Goal: Task Accomplishment & Management: Complete application form

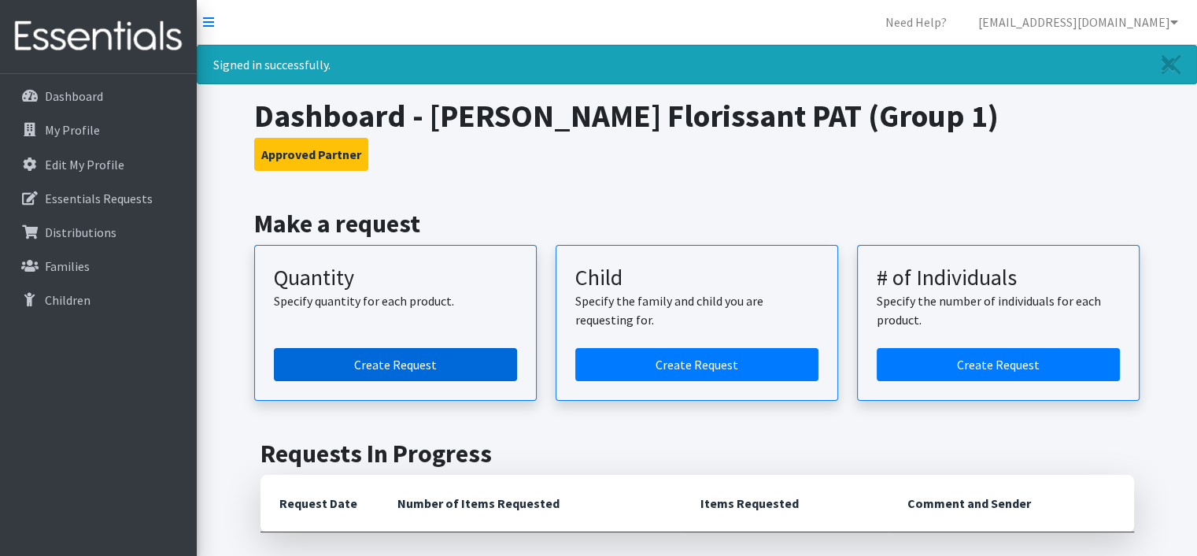
click at [346, 365] on link "Create Request" at bounding box center [395, 364] width 243 height 33
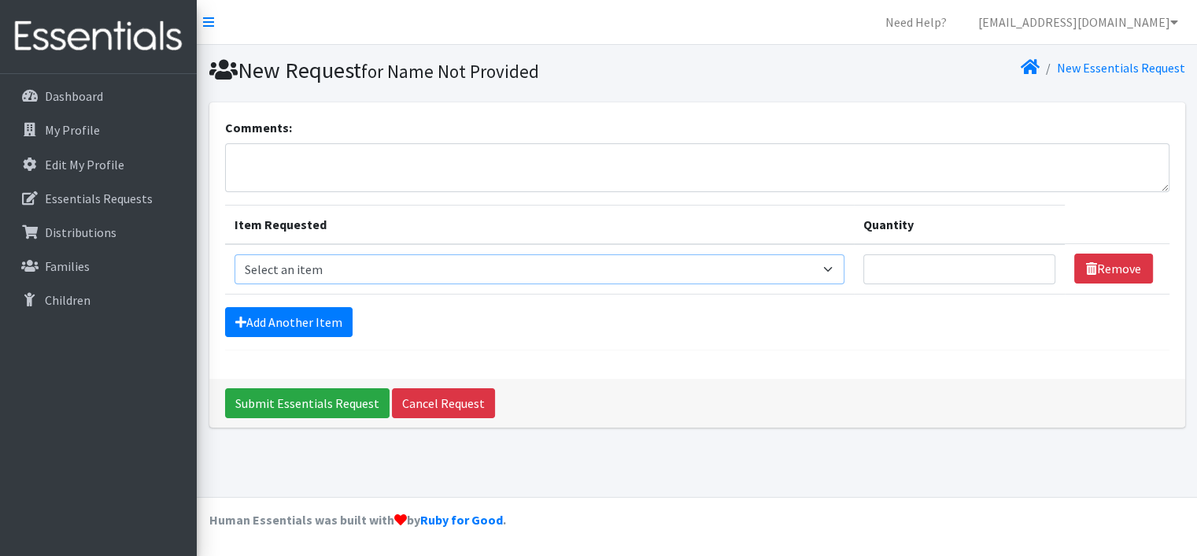
click at [356, 264] on select "Select an item Period Supplies: Mixed Kits (order by bag) Applicator-free tampo…" at bounding box center [539, 269] width 610 height 30
click at [234, 254] on select "Select an item Period Supplies: Mixed Kits (order by bag) Applicator-free tampo…" at bounding box center [539, 269] width 610 height 30
click at [351, 270] on select "Select an item Period Supplies: Mixed Kits (order by bag) Applicator-free tampo…" at bounding box center [539, 269] width 610 height 30
select select "1094"
click at [234, 254] on select "Select an item Period Supplies: Mixed Kits (order by bag) Applicator-free tampo…" at bounding box center [539, 269] width 610 height 30
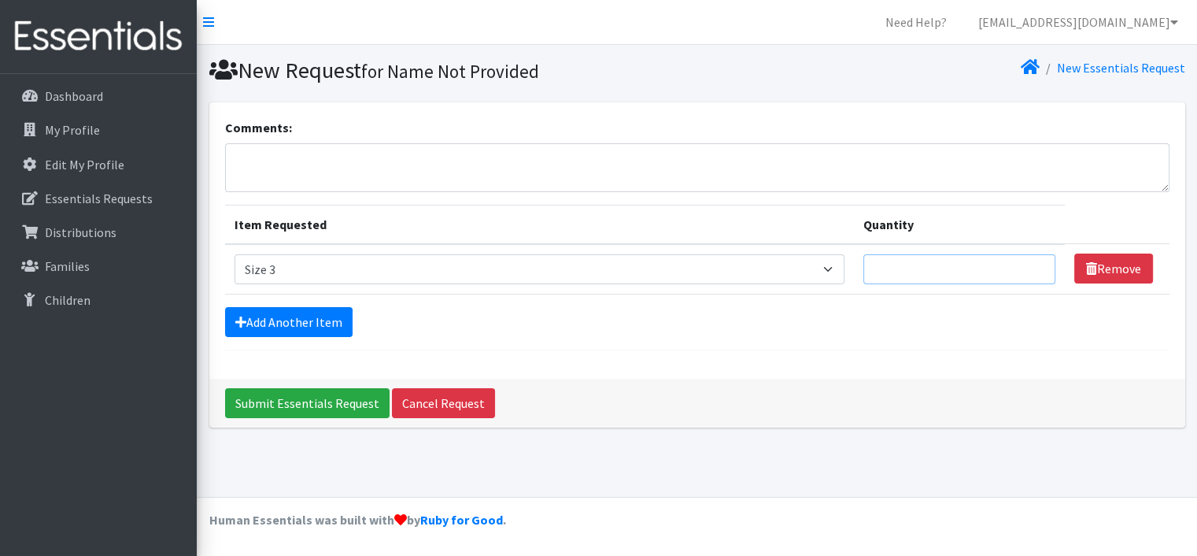
click at [955, 257] on input "Quantity" at bounding box center [959, 269] width 192 height 30
click at [1032, 268] on input "1" at bounding box center [959, 269] width 192 height 30
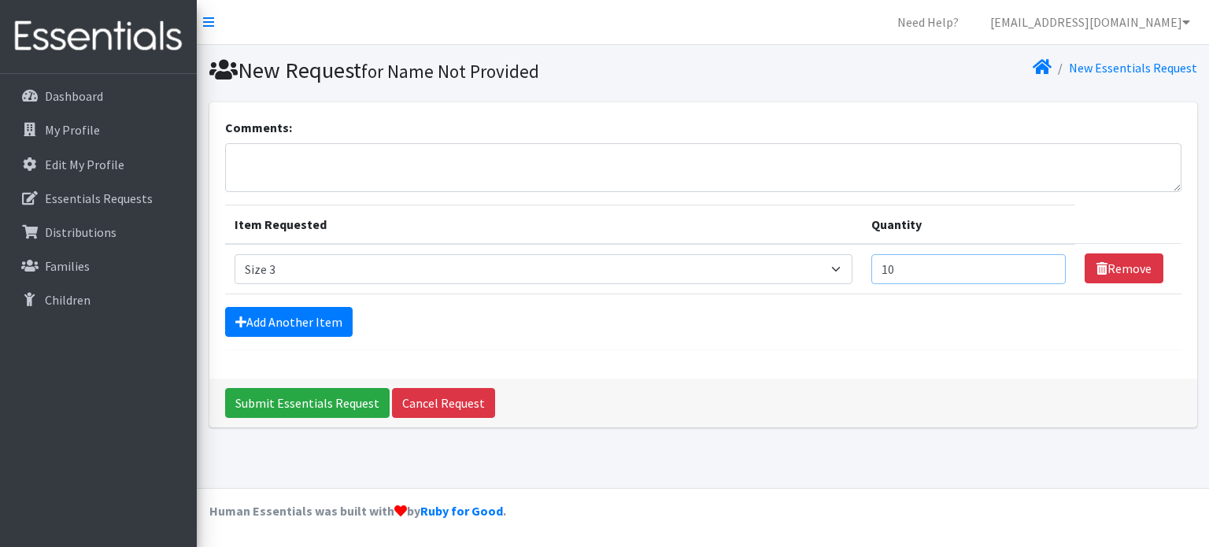
type input "10"
click at [223, 75] on icon at bounding box center [223, 70] width 28 height 23
click at [271, 317] on link "Add Another Item" at bounding box center [288, 322] width 127 height 30
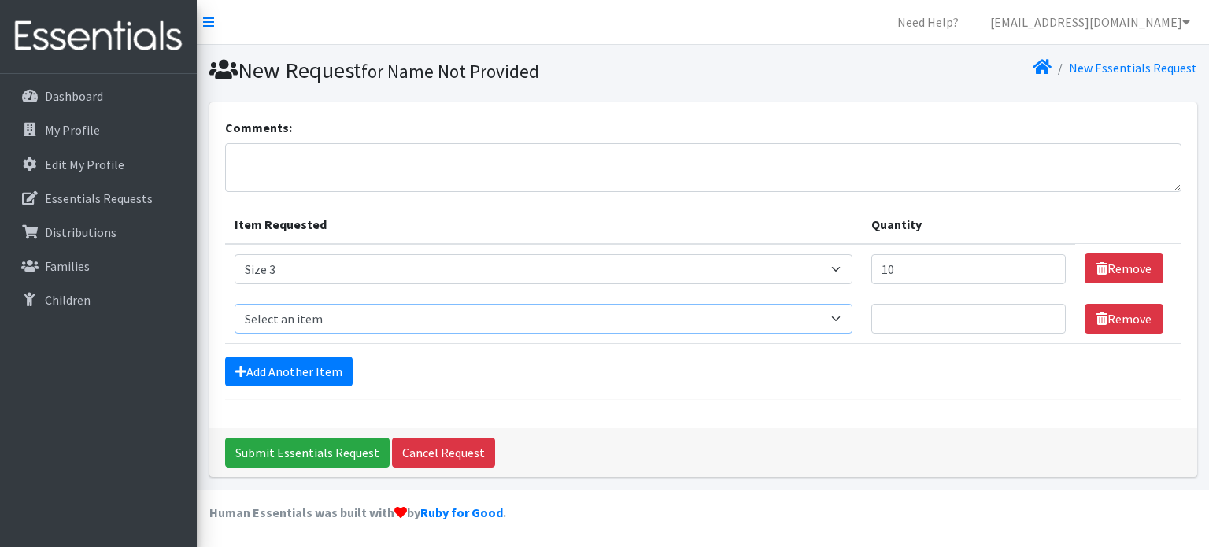
click at [296, 319] on select "Select an item Period Supplies: Mixed Kits (order by bag) Applicator-free tampo…" at bounding box center [543, 319] width 618 height 30
select select "1097"
click at [234, 304] on select "Select an item Period Supplies: Mixed Kits (order by bag) Applicator-free tampo…" at bounding box center [543, 319] width 618 height 30
click at [910, 315] on input "Quantity" at bounding box center [968, 319] width 195 height 30
type input "20"
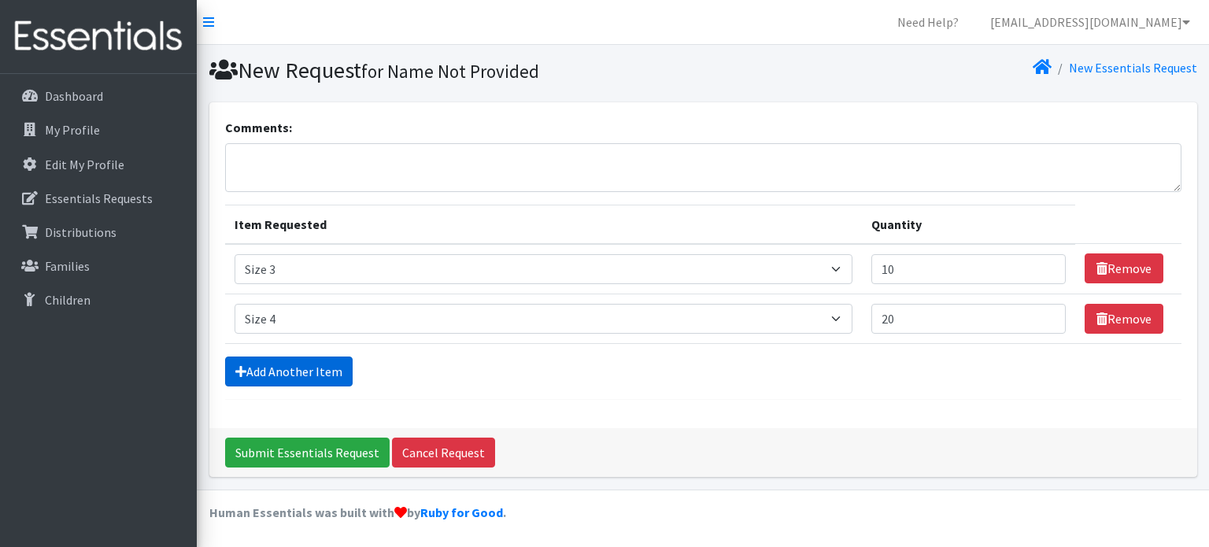
click at [277, 369] on link "Add Another Item" at bounding box center [288, 371] width 127 height 30
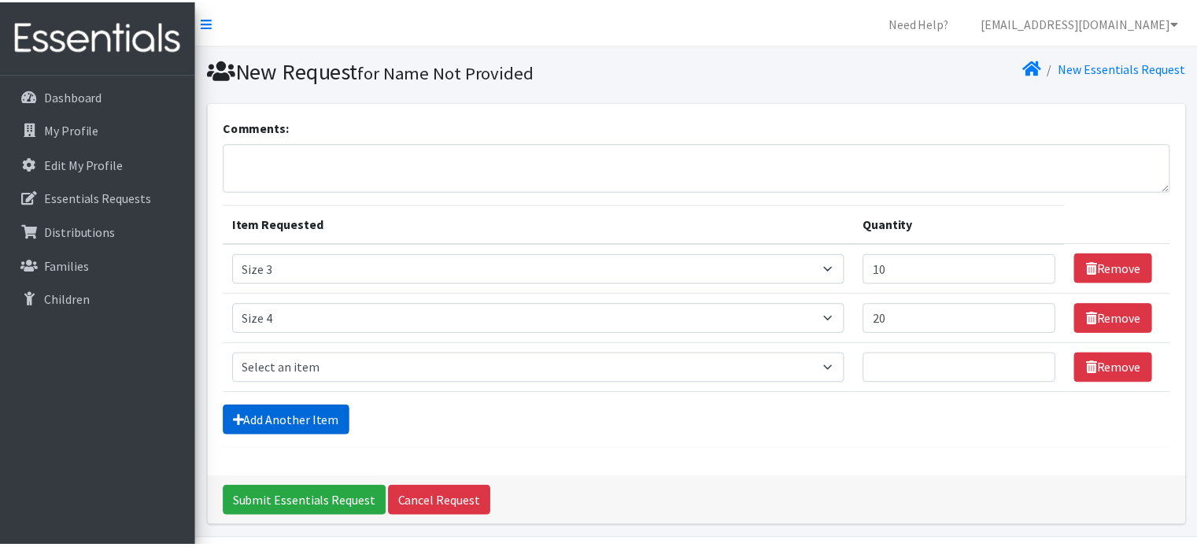
scroll to position [48, 0]
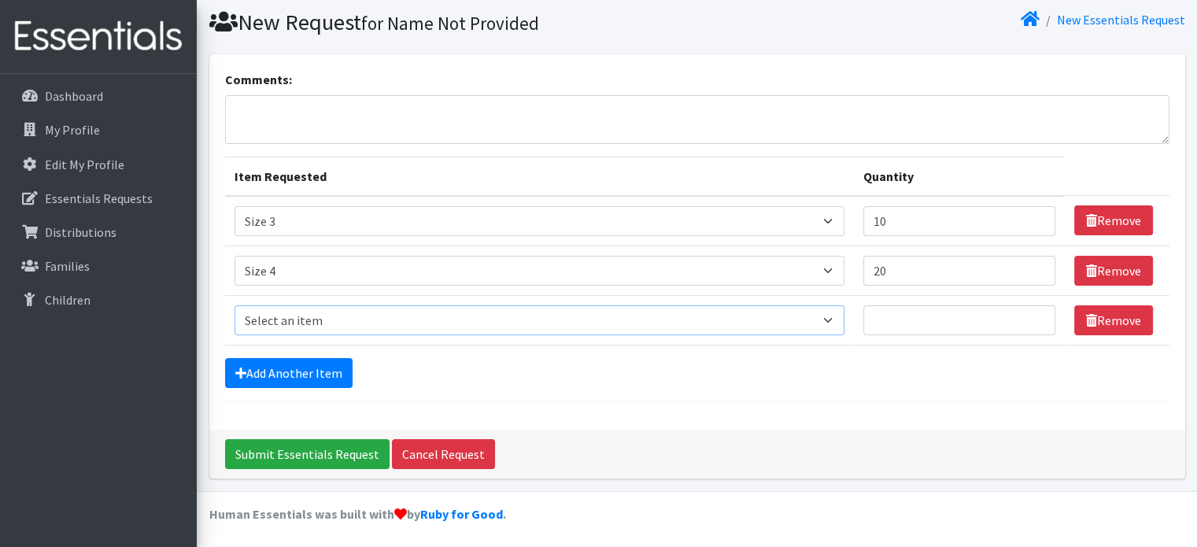
click at [372, 320] on select "Select an item Period Supplies: Mixed Kits (order by bag) Applicator-free tampo…" at bounding box center [539, 320] width 610 height 30
select select "1098"
click at [234, 305] on select "Select an item Period Supplies: Mixed Kits (order by bag) Applicator-free tampo…" at bounding box center [539, 320] width 610 height 30
click at [887, 311] on input "Quantity" at bounding box center [959, 320] width 192 height 30
type input "15"
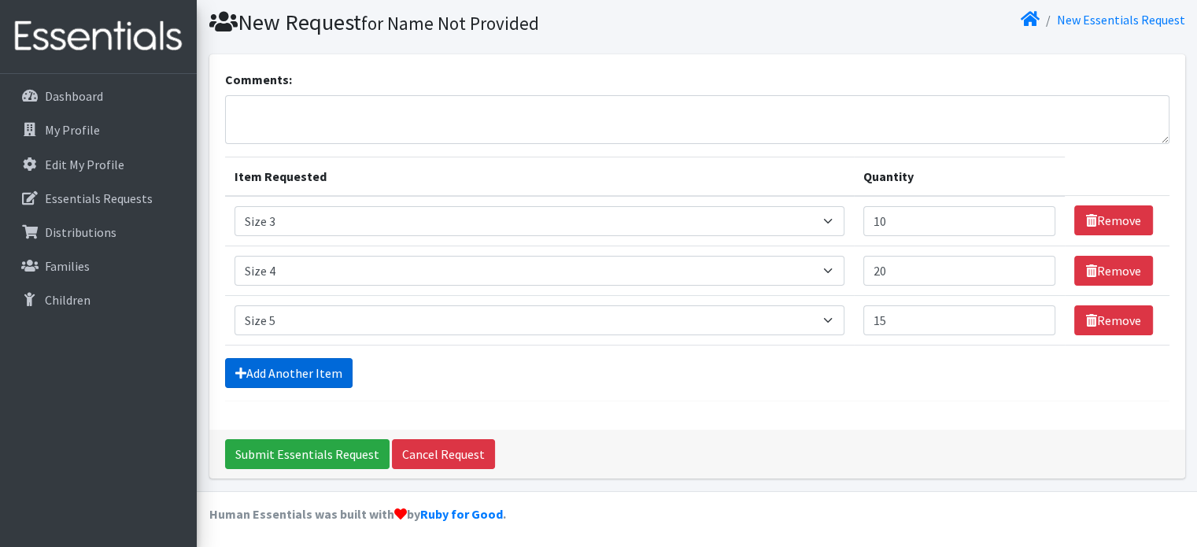
click at [277, 371] on link "Add Another Item" at bounding box center [288, 373] width 127 height 30
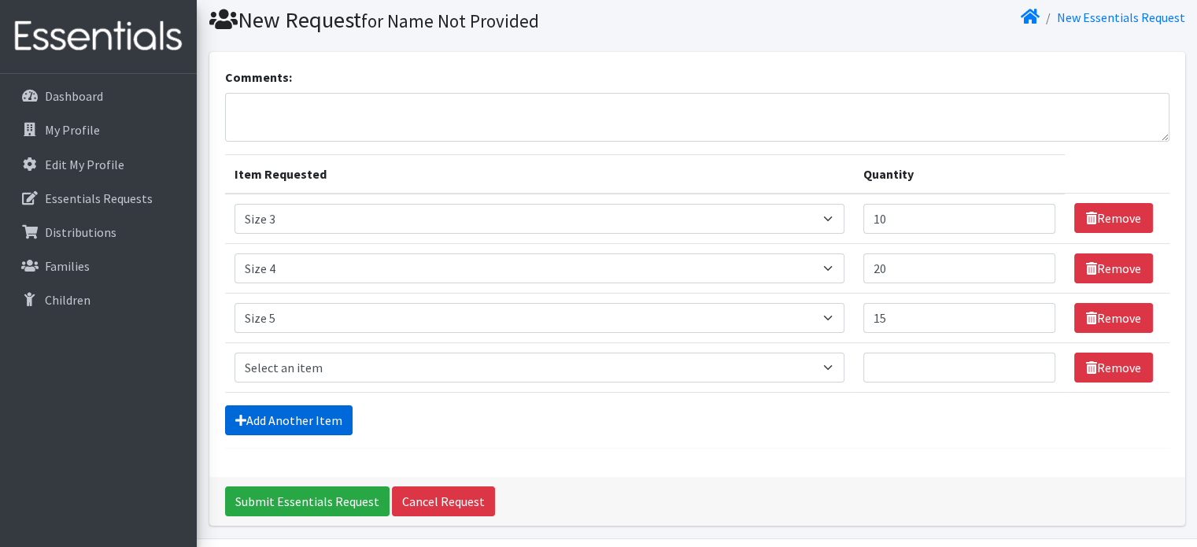
scroll to position [98, 0]
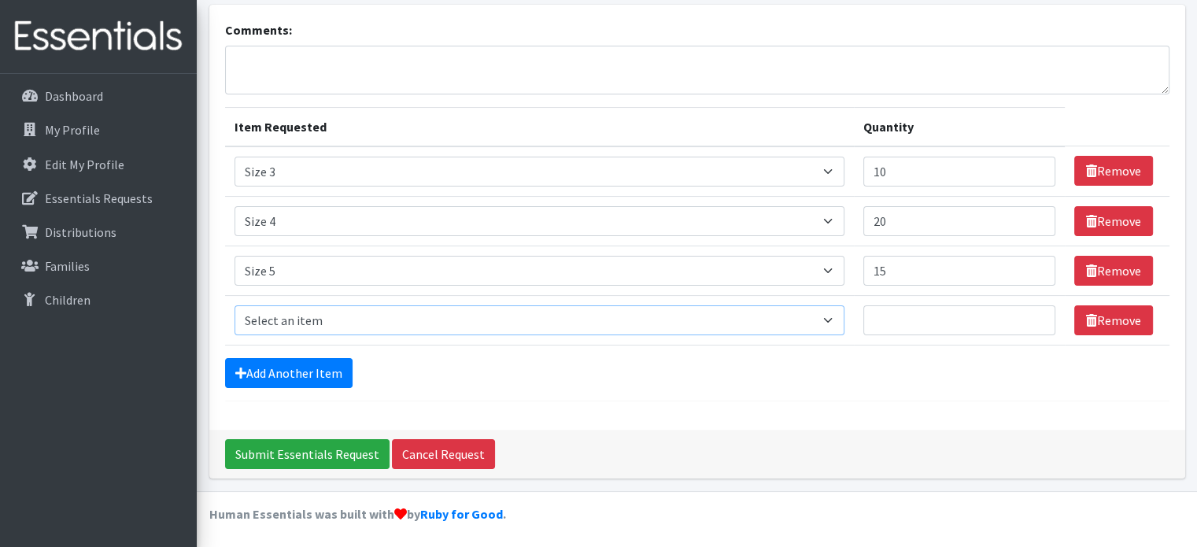
click at [396, 320] on select "Select an item Period Supplies: Mixed Kits (order by bag) Applicator-free tampo…" at bounding box center [539, 320] width 610 height 30
select select "1100"
click at [234, 305] on select "Select an item Period Supplies: Mixed Kits (order by bag) Applicator-free tampo…" at bounding box center [539, 320] width 610 height 30
click at [907, 324] on input "Quantity" at bounding box center [959, 320] width 192 height 30
type input "15"
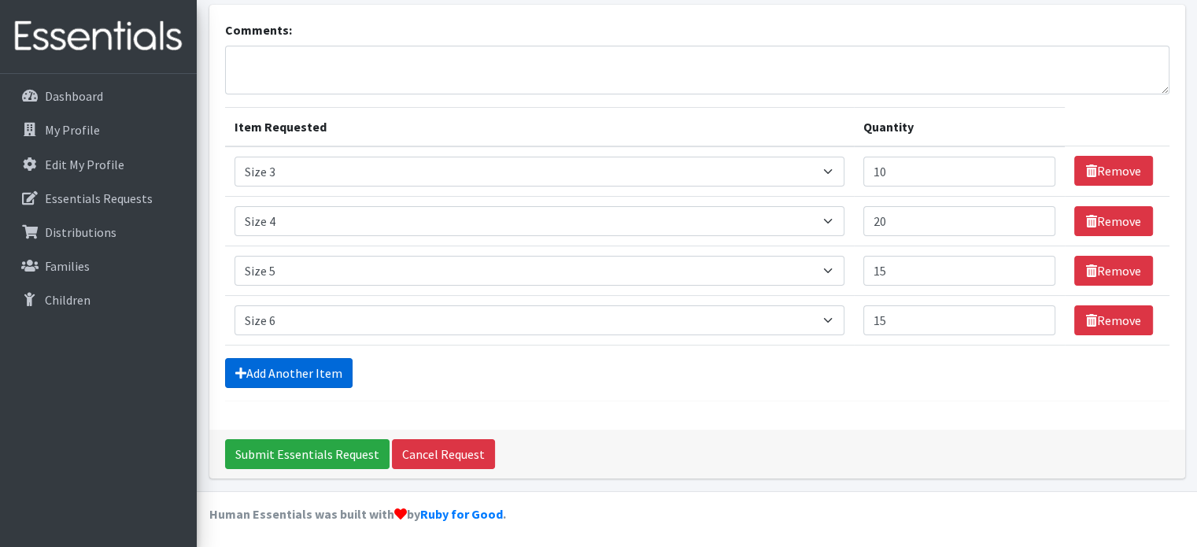
click at [268, 367] on link "Add Another Item" at bounding box center [288, 373] width 127 height 30
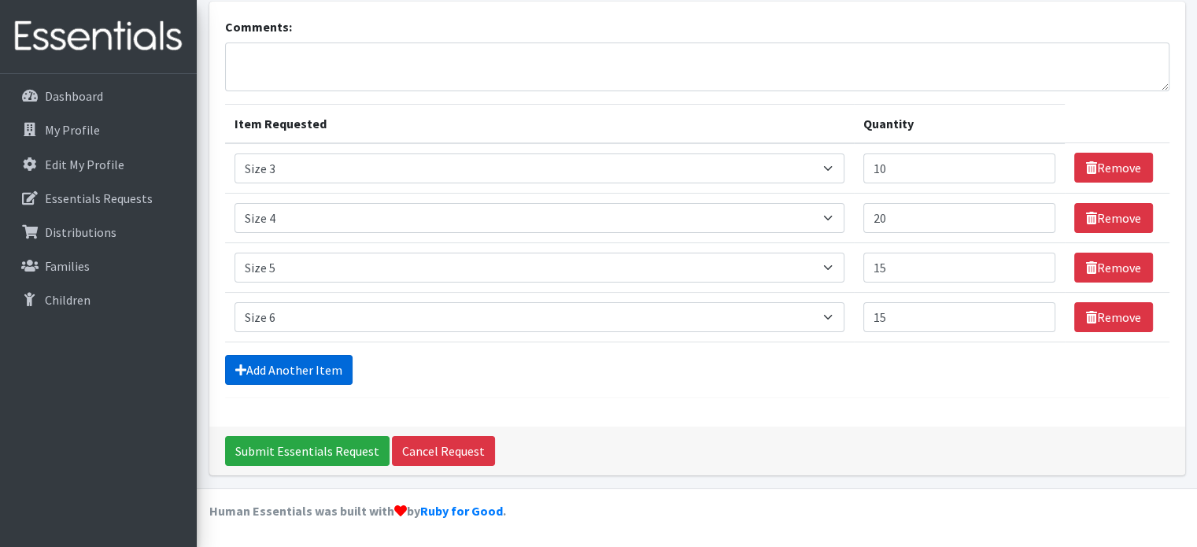
scroll to position [147, 0]
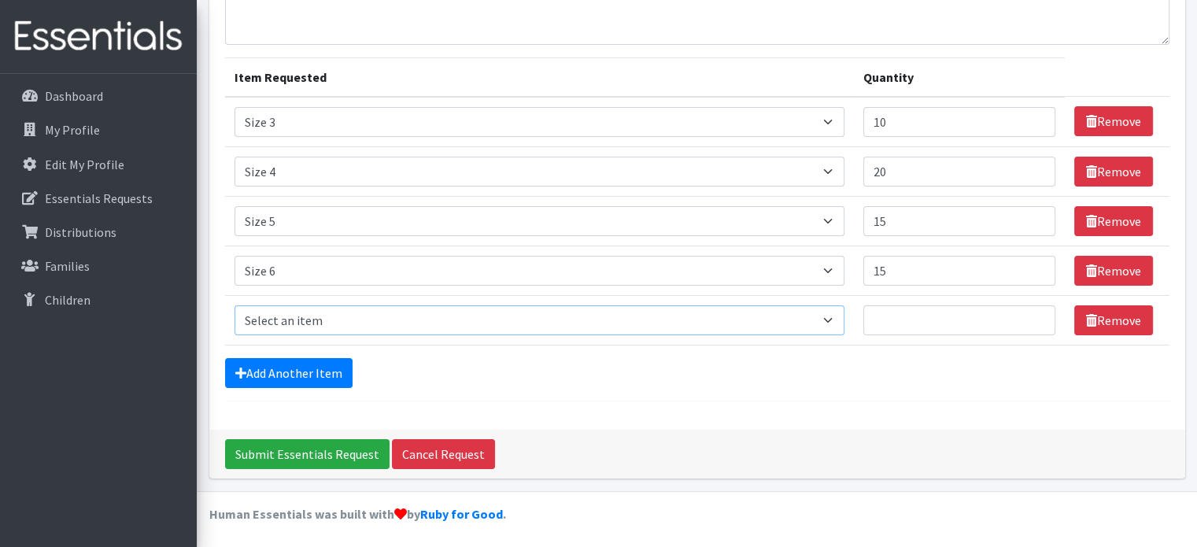
click at [505, 319] on select "Select an item Period Supplies: Mixed Kits (order by bag) Applicator-free tampo…" at bounding box center [539, 320] width 610 height 30
select select "6073"
click at [234, 305] on select "Select an item Period Supplies: Mixed Kits (order by bag) Applicator-free tampo…" at bounding box center [539, 320] width 610 height 30
click at [894, 314] on input "Quantity" at bounding box center [959, 320] width 192 height 30
type input "5"
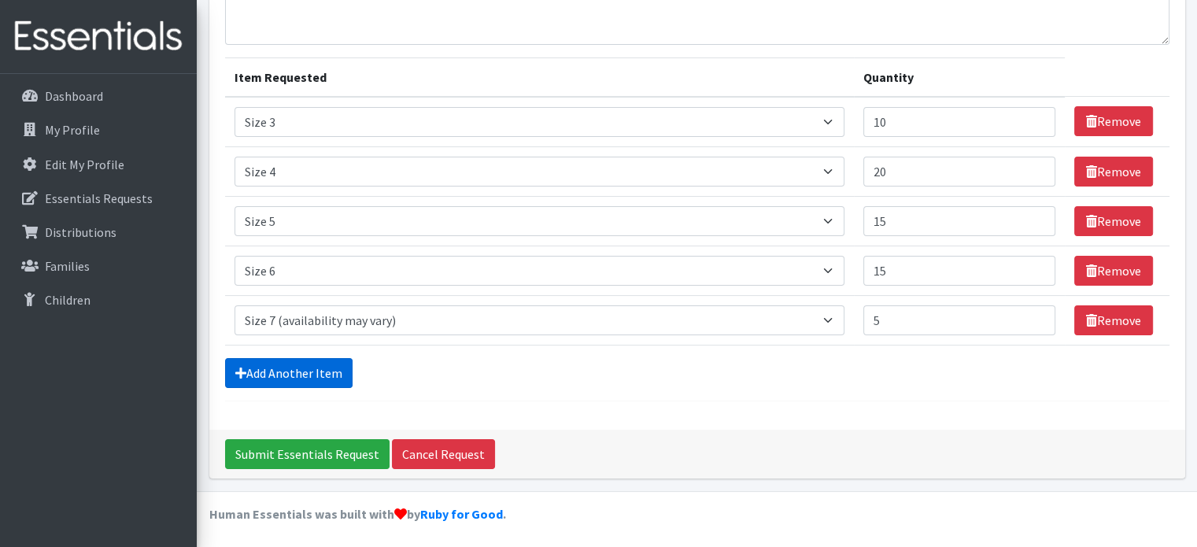
click at [264, 376] on link "Add Another Item" at bounding box center [288, 373] width 127 height 30
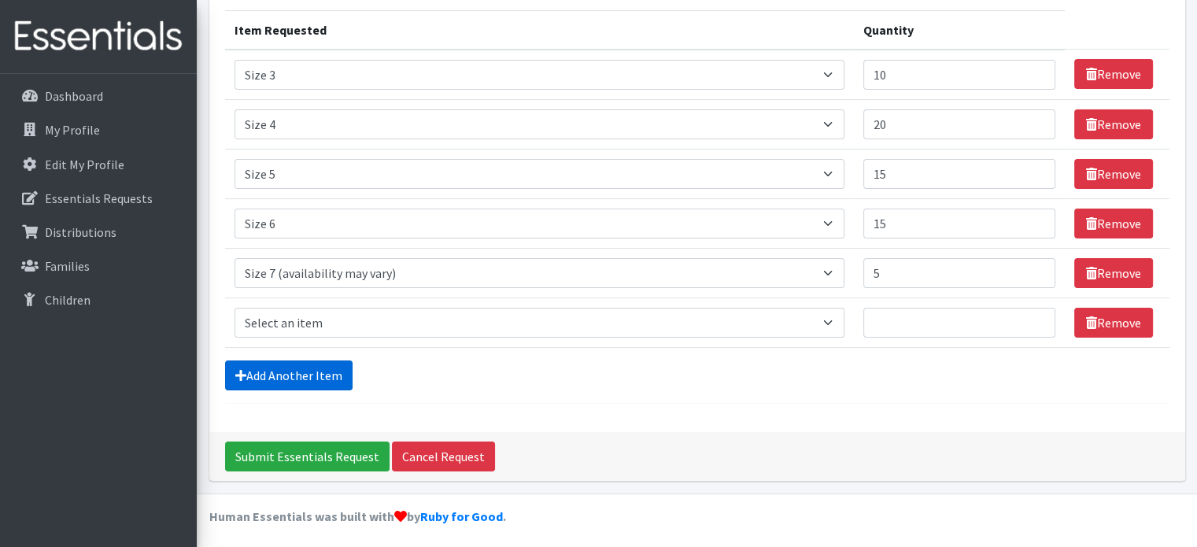
scroll to position [197, 0]
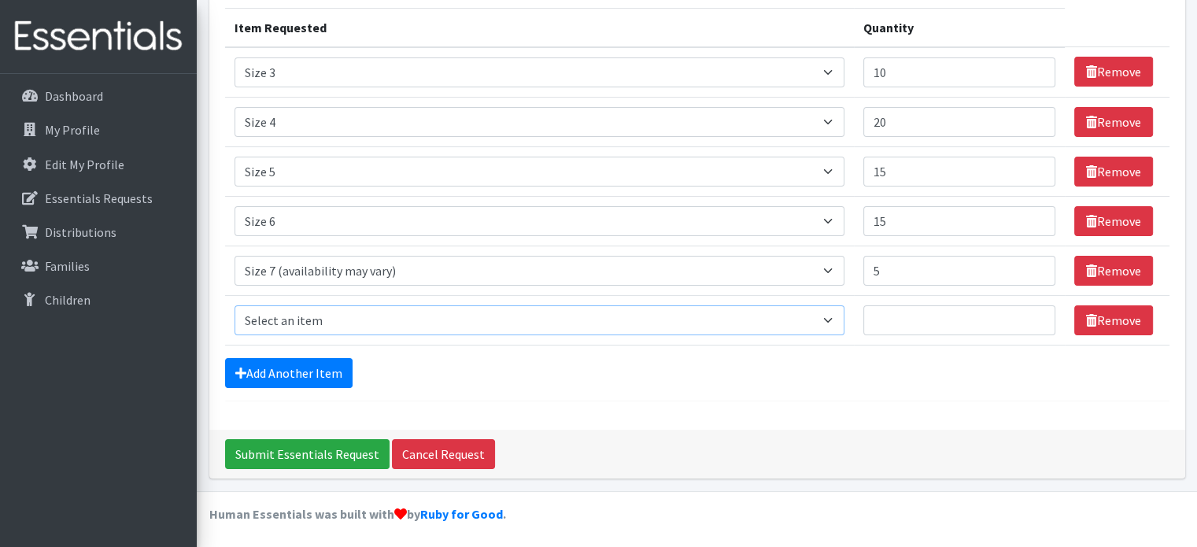
click at [638, 329] on select "Select an item Period Supplies: Mixed Kits (order by bag) Applicator-free tampo…" at bounding box center [539, 320] width 610 height 30
click at [351, 318] on select "Select an item Period Supplies: Mixed Kits (order by bag) Applicator-free tampo…" at bounding box center [539, 320] width 610 height 30
select select "1107"
click at [234, 305] on select "Select an item Period Supplies: Mixed Kits (order by bag) Applicator-free tampo…" at bounding box center [539, 320] width 610 height 30
click at [916, 312] on input "Quantity" at bounding box center [959, 320] width 192 height 30
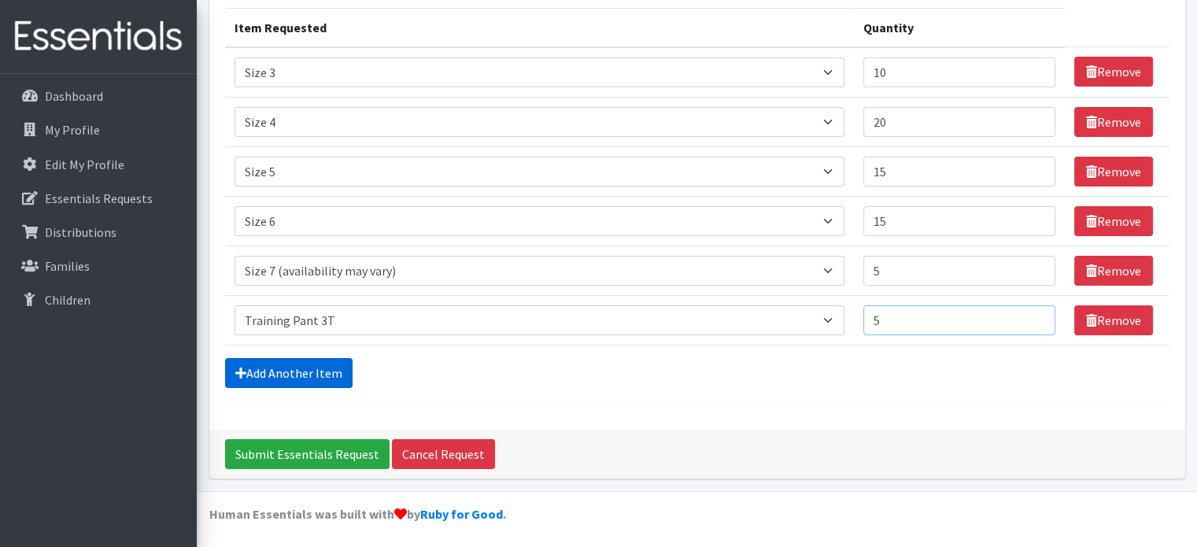
type input "5"
click at [258, 371] on link "Add Another Item" at bounding box center [288, 373] width 127 height 30
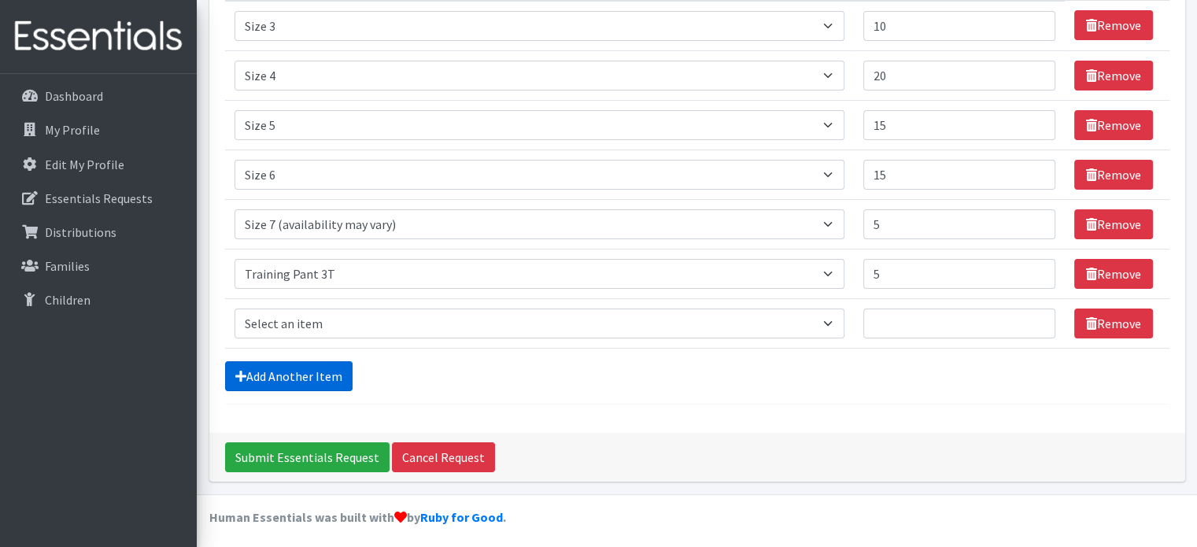
scroll to position [246, 0]
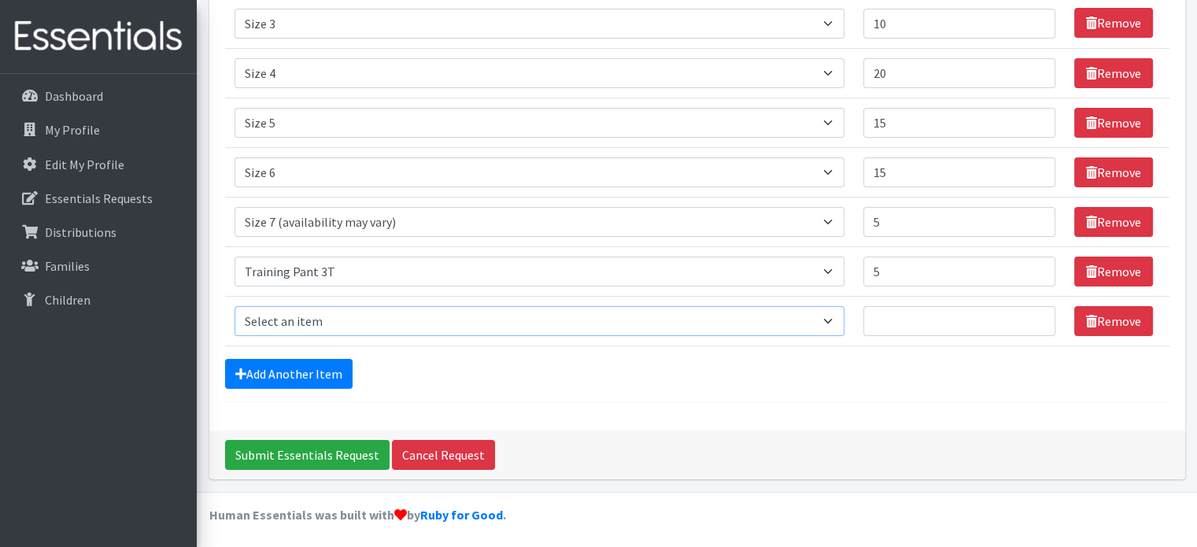
click at [268, 320] on select "Select an item Period Supplies: Mixed Kits (order by bag) Applicator-free tampo…" at bounding box center [539, 321] width 610 height 30
select select "1093"
click at [234, 306] on select "Select an item Period Supplies: Mixed Kits (order by bag) Applicator-free tampo…" at bounding box center [539, 321] width 610 height 30
click at [907, 312] on input "Quantity" at bounding box center [959, 321] width 192 height 30
click at [932, 317] on input "Quantity" at bounding box center [959, 321] width 192 height 30
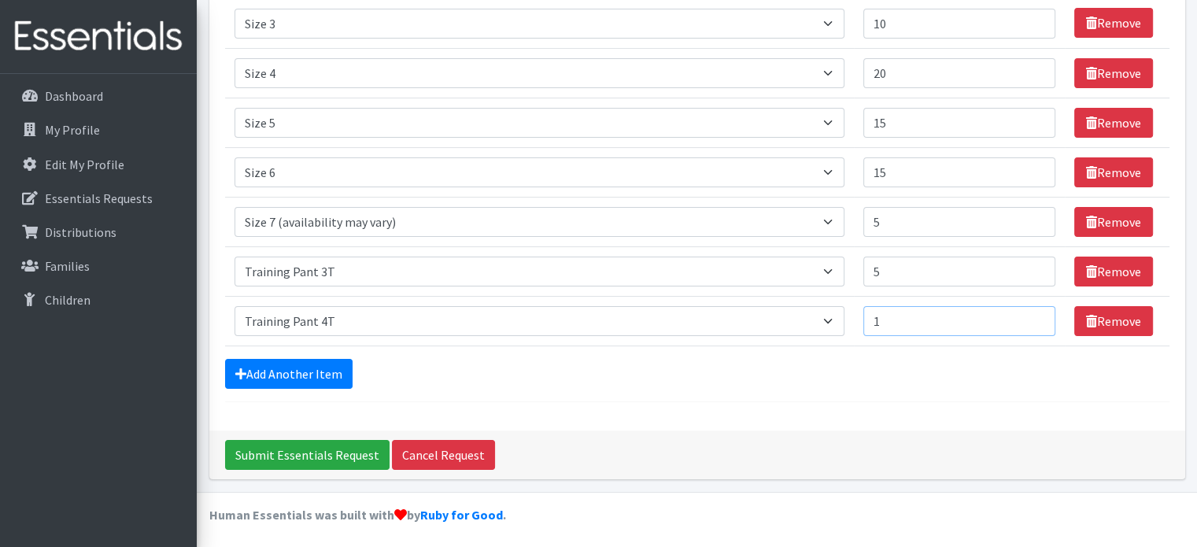
click at [1033, 321] on input "1" at bounding box center [959, 321] width 192 height 30
click at [1006, 317] on input "1" at bounding box center [959, 321] width 192 height 30
type input "10"
click at [275, 367] on link "Add Another Item" at bounding box center [288, 374] width 127 height 30
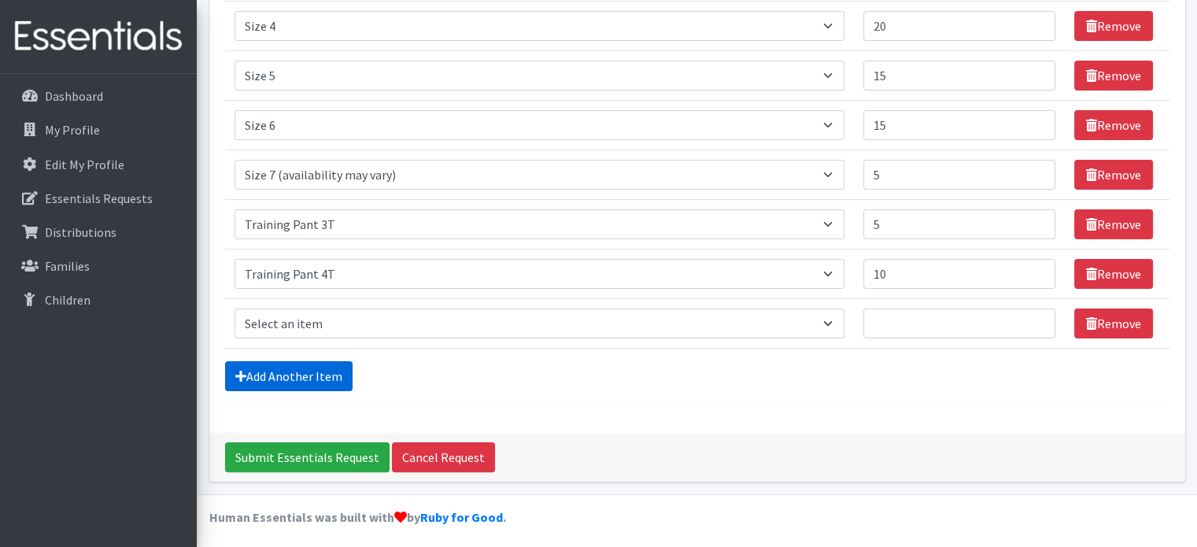
scroll to position [296, 0]
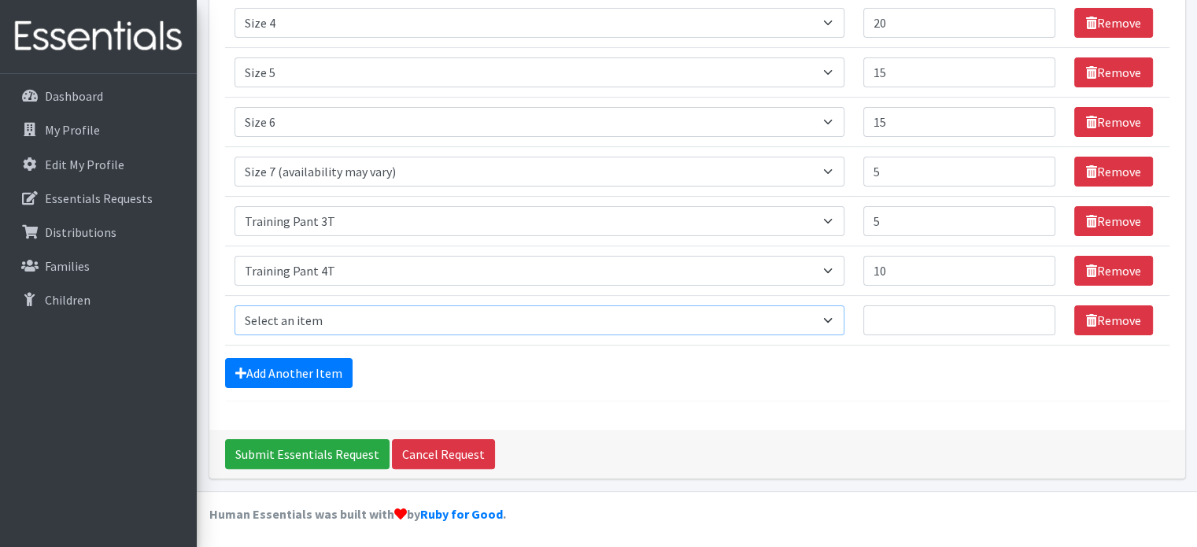
click at [409, 316] on select "Select an item Period Supplies: Mixed Kits (order by bag) Applicator-free tampo…" at bounding box center [539, 320] width 610 height 30
select select "1095"
click at [234, 305] on select "Select an item Period Supplies: Mixed Kits (order by bag) Applicator-free tampo…" at bounding box center [539, 320] width 610 height 30
click at [914, 308] on input "Quantity" at bounding box center [959, 320] width 192 height 30
type input "5"
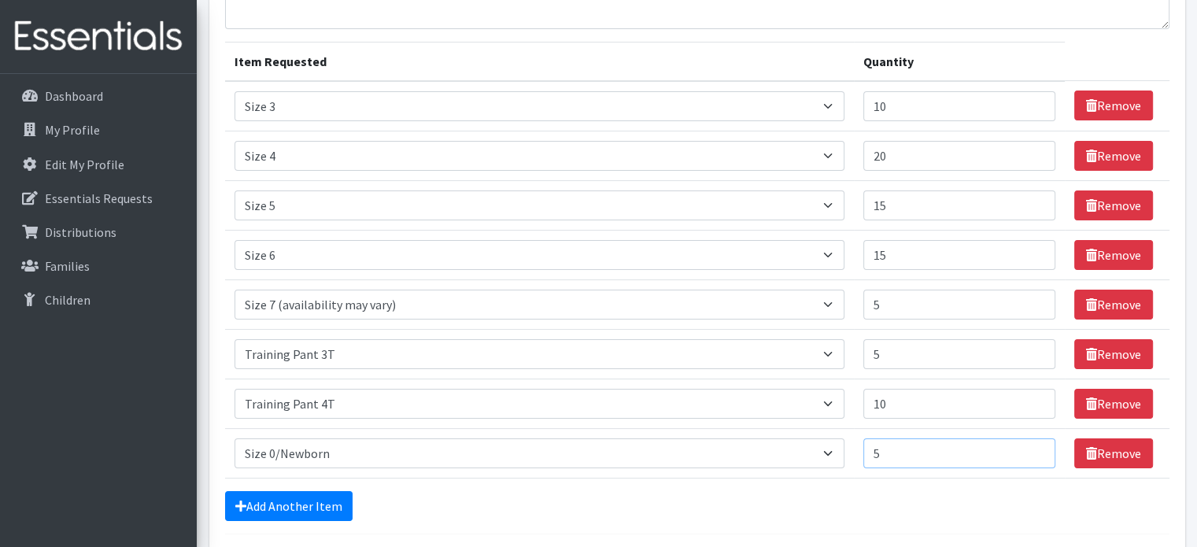
scroll to position [205, 0]
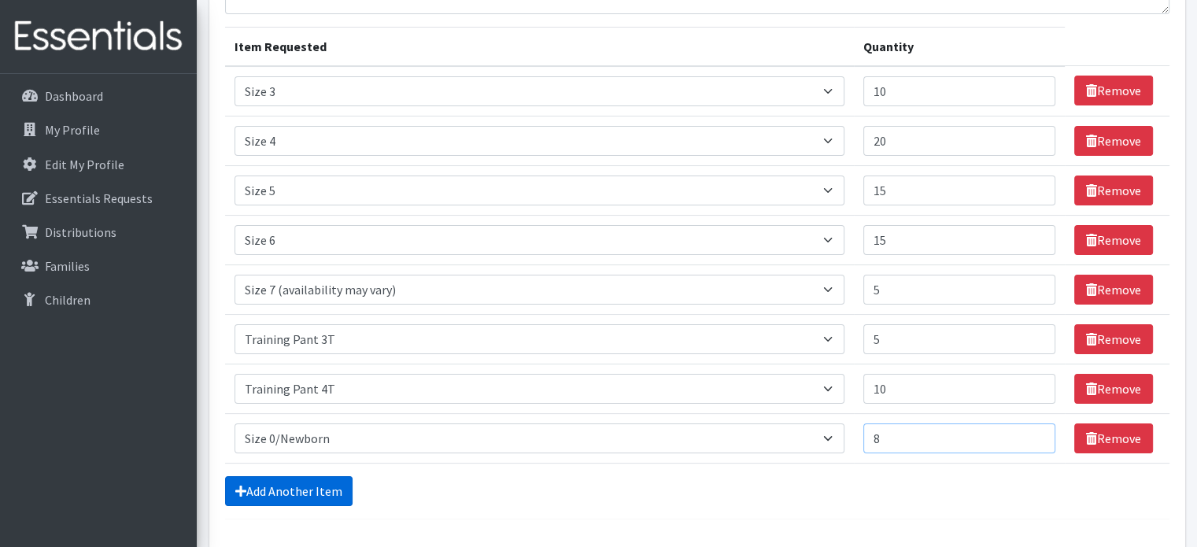
type input "8"
click at [312, 493] on link "Add Another Item" at bounding box center [288, 491] width 127 height 30
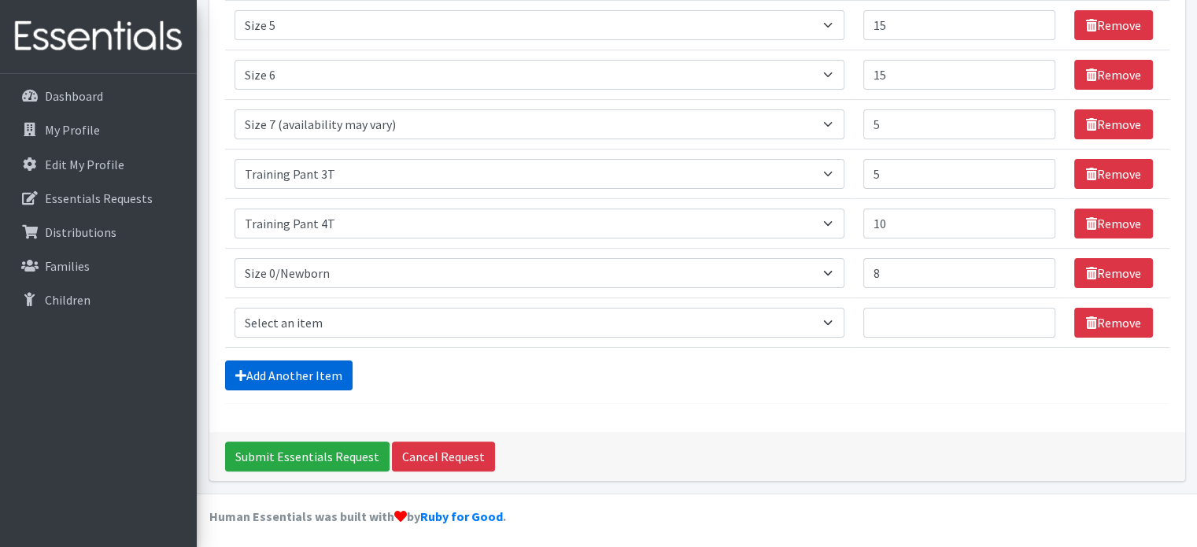
scroll to position [345, 0]
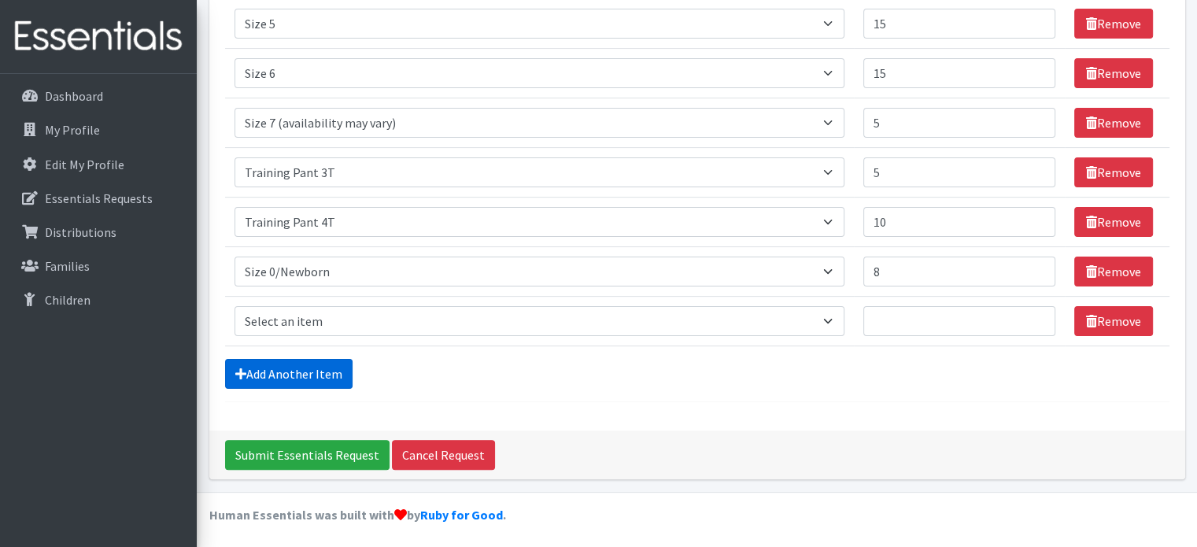
click at [308, 371] on link "Add Another Item" at bounding box center [288, 374] width 127 height 30
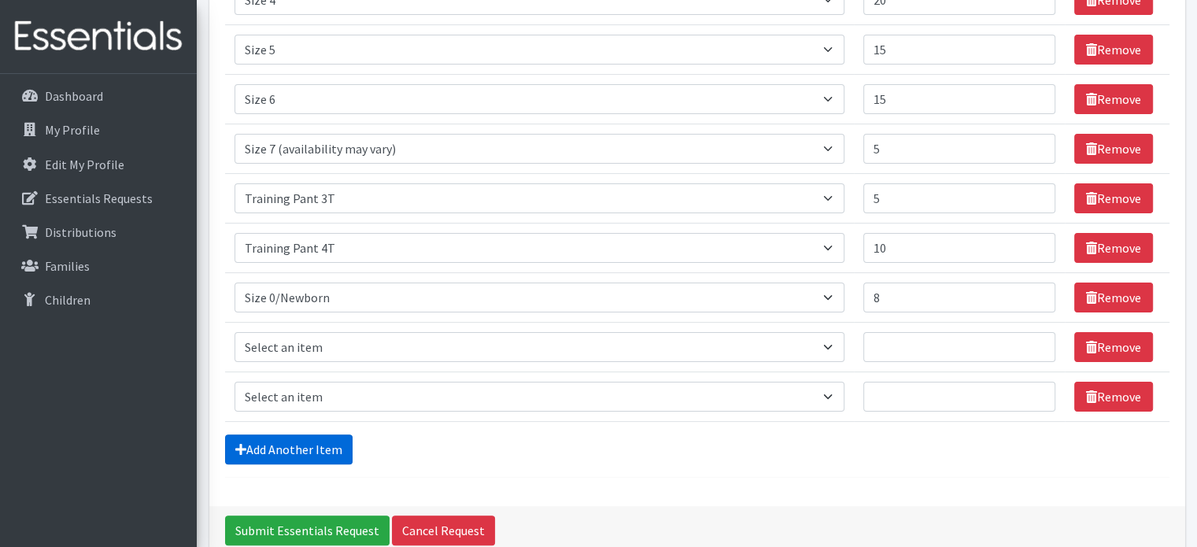
scroll to position [306, 0]
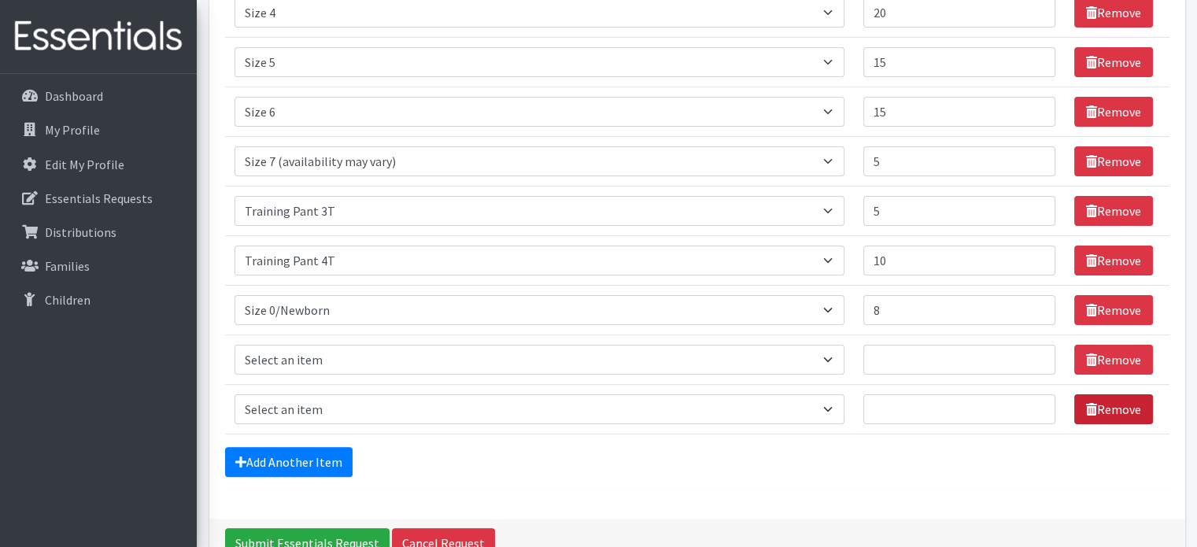
click at [1095, 401] on link "Remove" at bounding box center [1113, 409] width 79 height 30
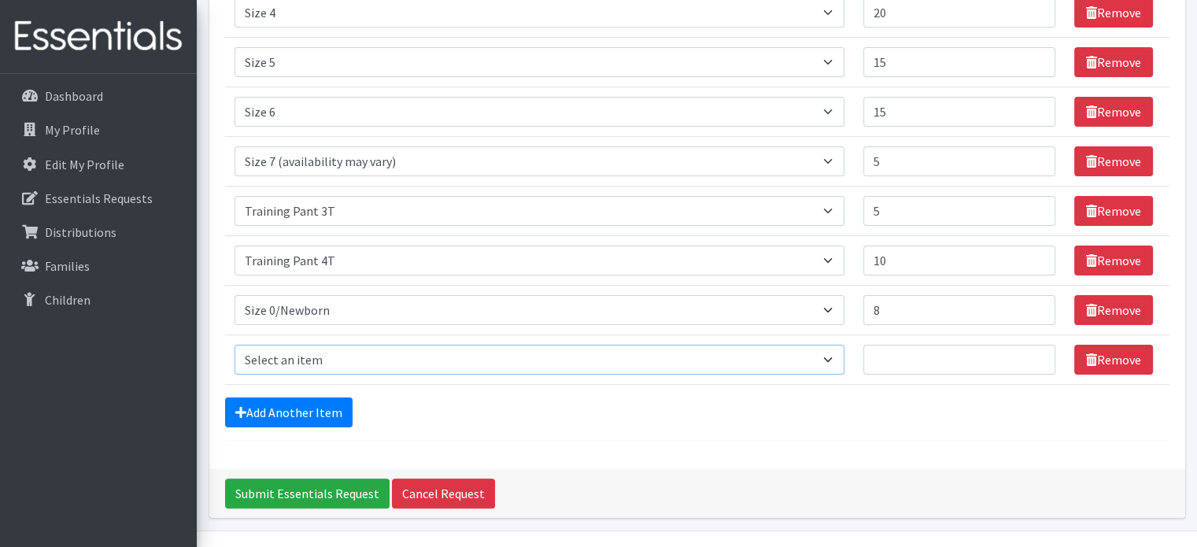
click at [831, 354] on select "Select an item Period Supplies: Mixed Kits (order by bag) Applicator-free tampo…" at bounding box center [539, 360] width 610 height 30
click at [733, 443] on div "Comments: Item Requested Quantity Item Requested Select an item Period Supplies…" at bounding box center [697, 132] width 976 height 673
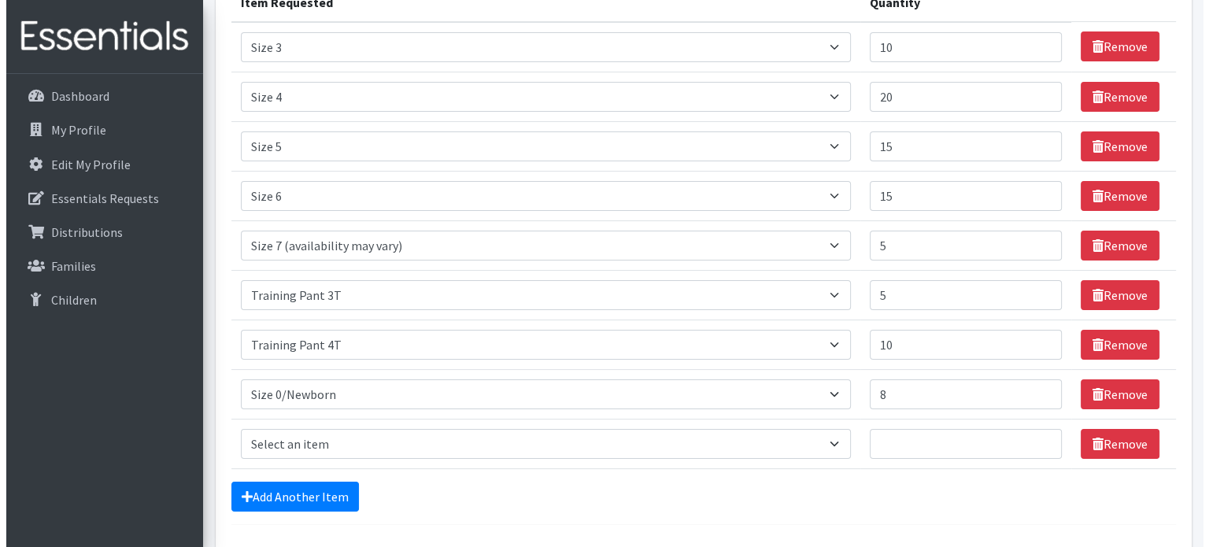
scroll to position [345, 0]
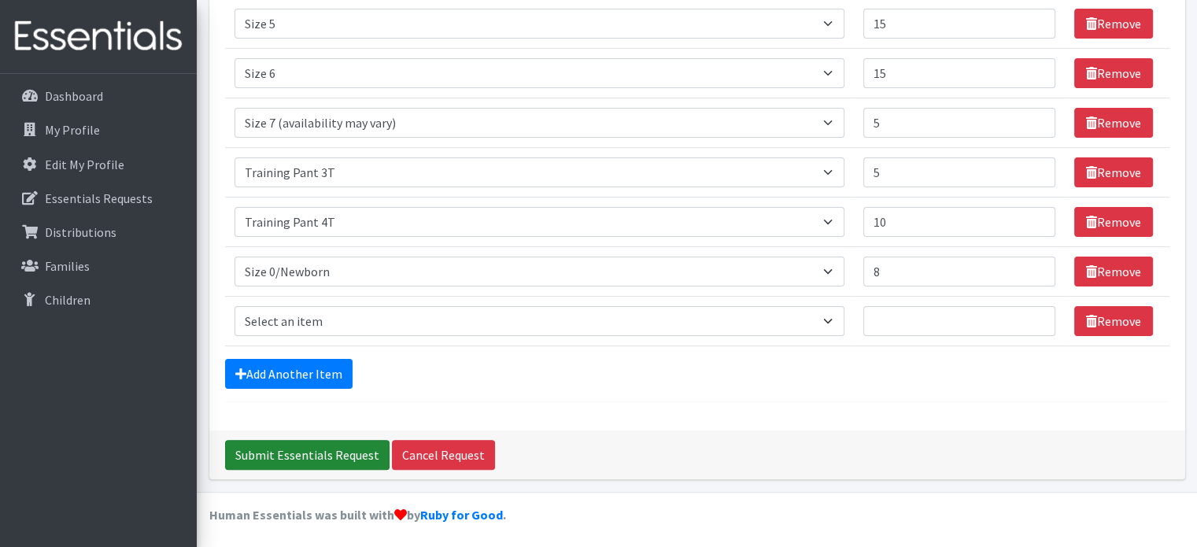
click at [308, 440] on input "Submit Essentials Request" at bounding box center [307, 455] width 164 height 30
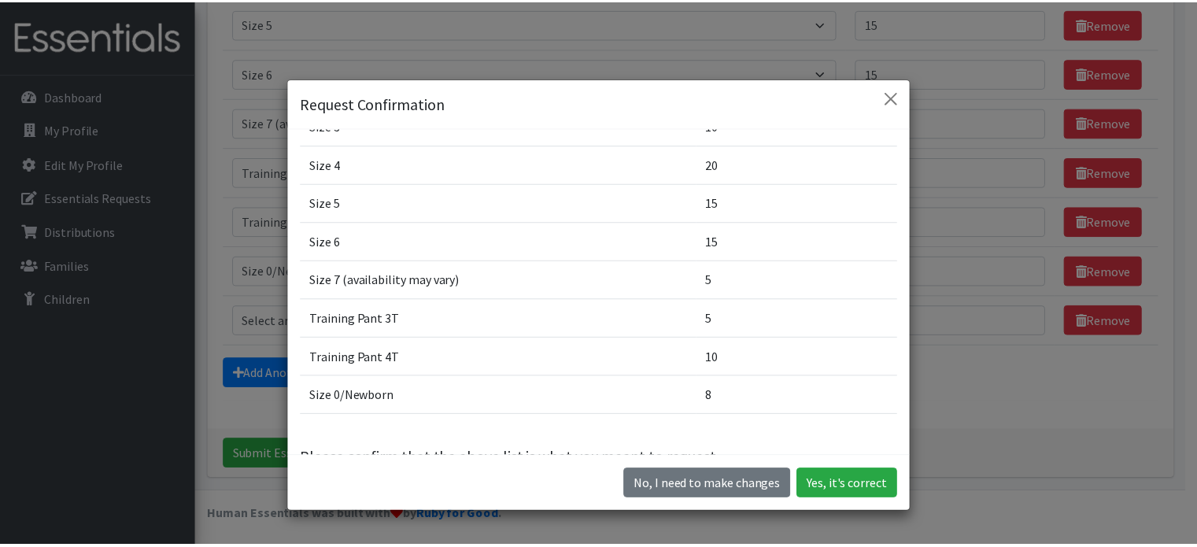
scroll to position [0, 0]
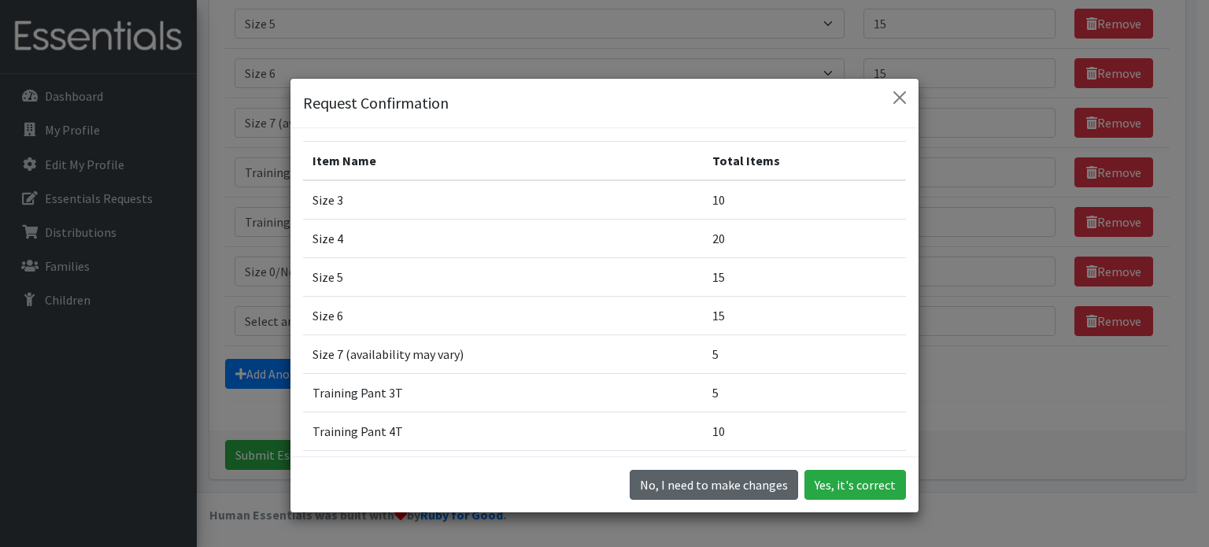
click at [747, 476] on button "No, I need to make changes" at bounding box center [714, 485] width 168 height 30
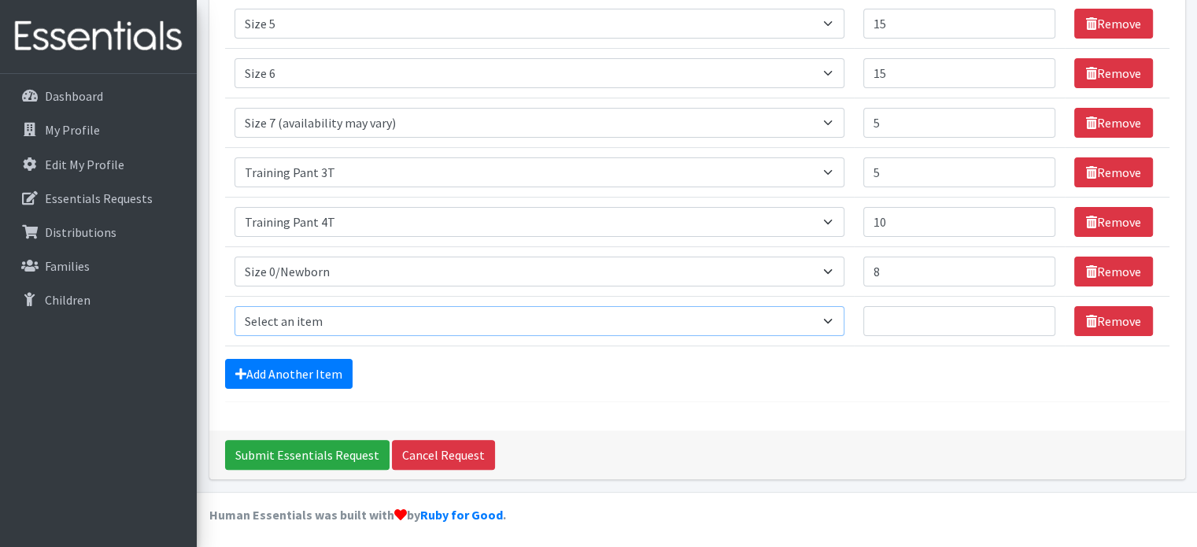
click at [467, 323] on select "Select an item Period Supplies: Mixed Kits (order by bag) Applicator-free tampo…" at bounding box center [539, 321] width 610 height 30
select select "1090"
click at [234, 306] on select "Select an item Period Supplies: Mixed Kits (order by bag) Applicator-free tampo…" at bounding box center [539, 321] width 610 height 30
click at [950, 323] on input "Quantity" at bounding box center [959, 321] width 192 height 30
type input "5"
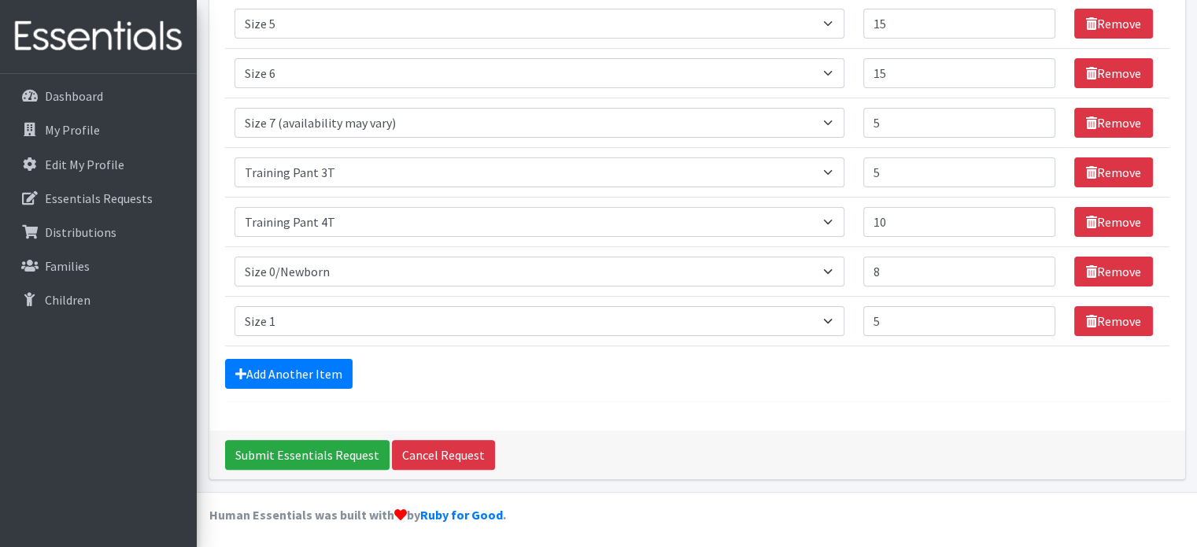
click at [553, 431] on div "Submit Essentials Request Cancel Request" at bounding box center [697, 454] width 976 height 49
drag, startPoint x: 460, startPoint y: 56, endPoint x: 619, endPoint y: -92, distance: 217.1
click at [619, 0] on html "Need Help? echu@fergflor.org My Co-Workers My Profile Logout Dashboard My Profi…" at bounding box center [598, 103] width 1197 height 896
click at [329, 460] on input "Submit Essentials Request" at bounding box center [307, 455] width 164 height 30
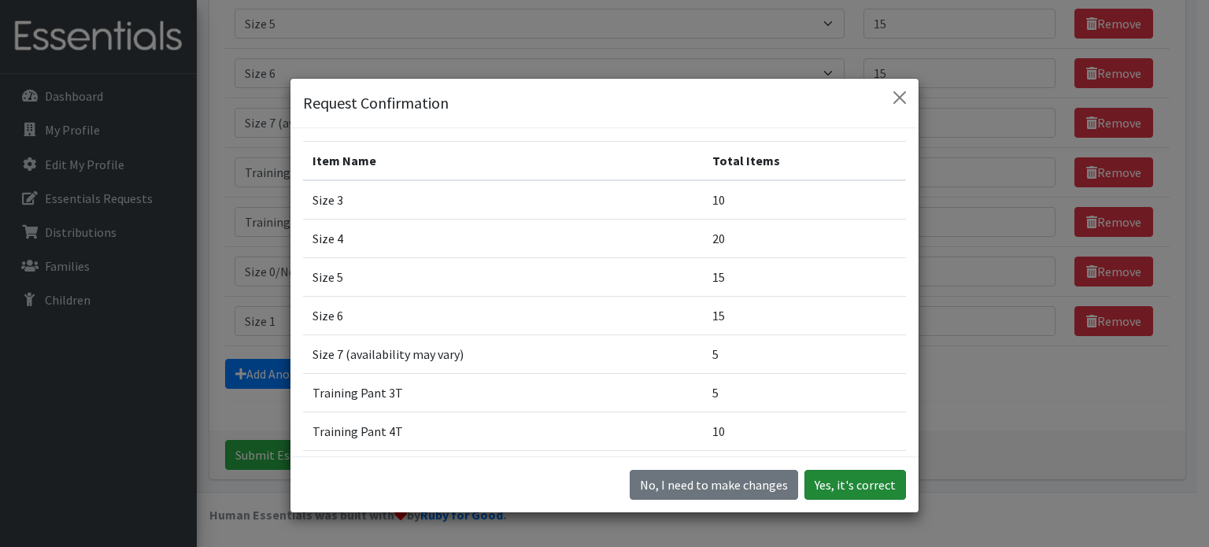
click at [855, 488] on button "Yes, it's correct" at bounding box center [855, 485] width 102 height 30
